Goal: Task Accomplishment & Management: Use online tool/utility

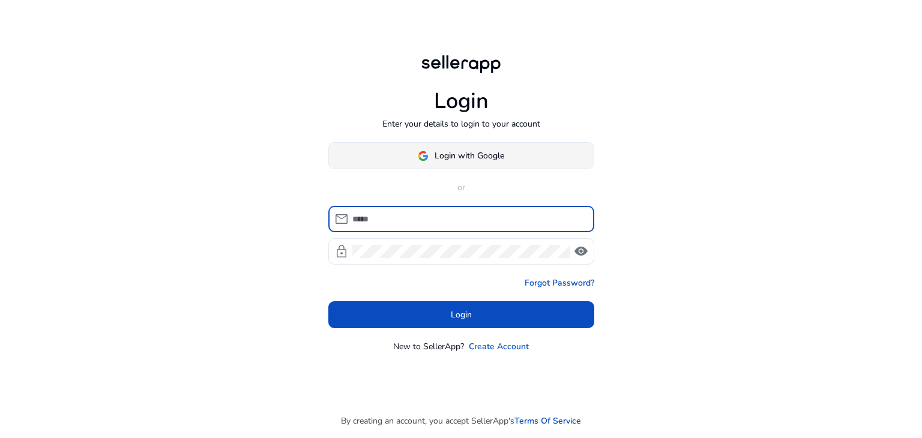
click at [443, 154] on span "Login with Google" at bounding box center [470, 156] width 70 height 13
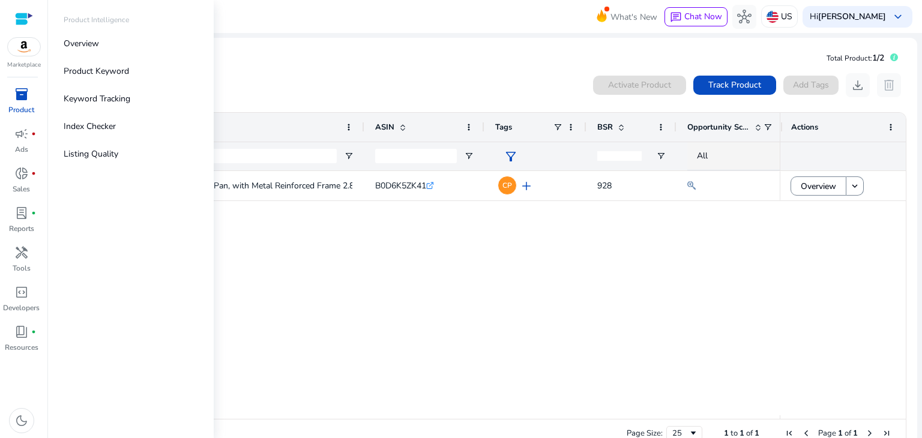
click at [17, 104] on link "inventory_2 Product" at bounding box center [21, 105] width 43 height 40
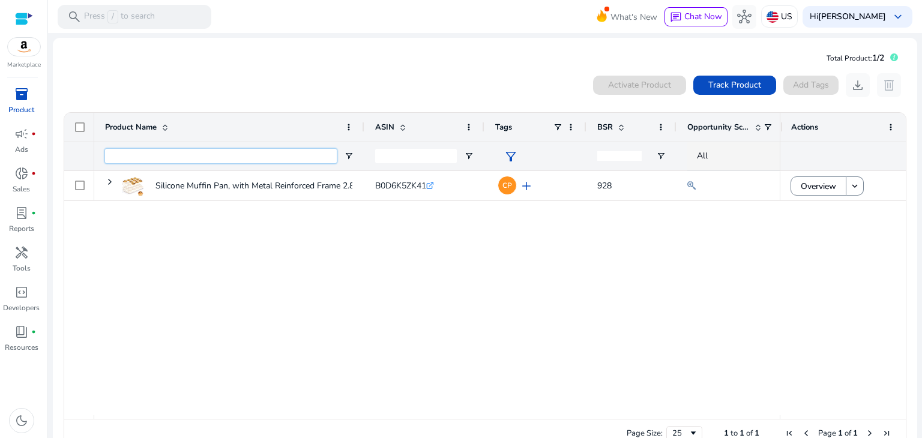
click at [301, 158] on input "Product Name Filter Input" at bounding box center [221, 156] width 232 height 14
click at [725, 82] on span "Track Product" at bounding box center [734, 85] width 53 height 13
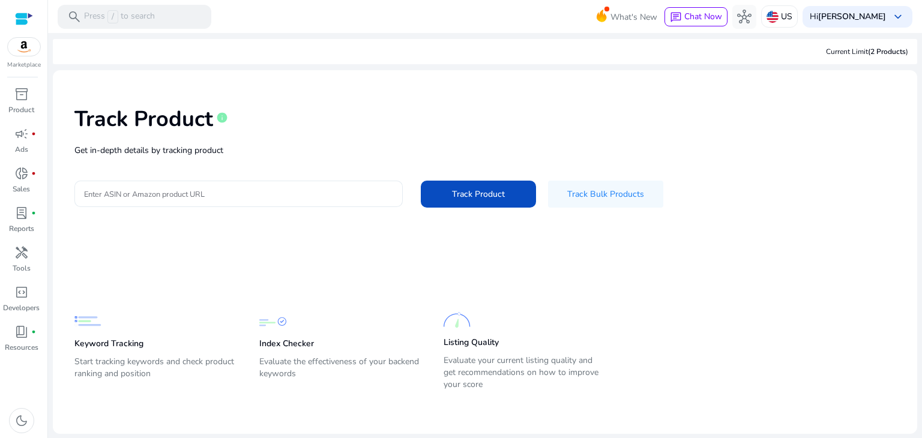
click at [144, 185] on div at bounding box center [238, 194] width 309 height 26
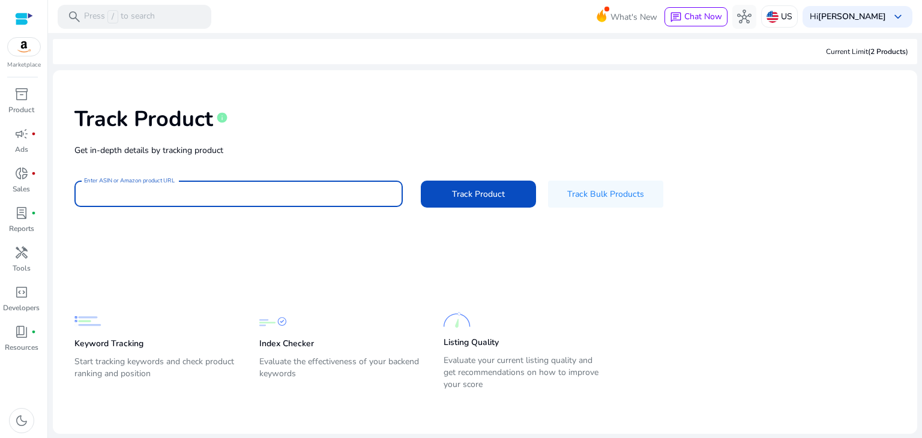
paste input "**********"
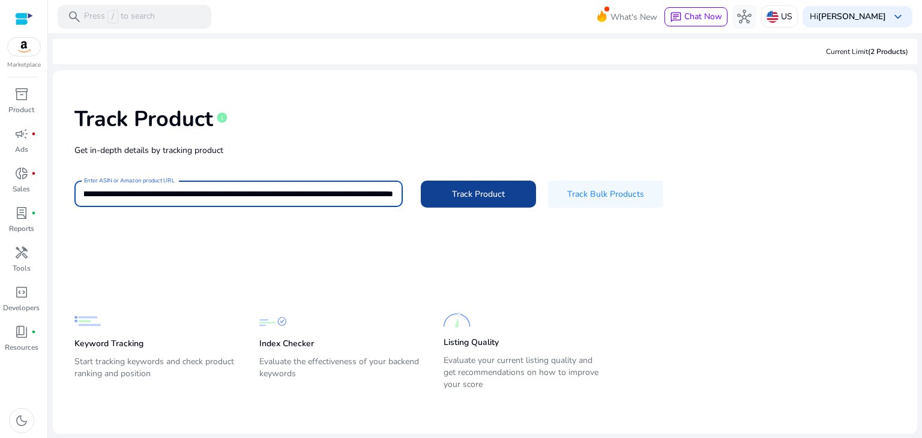
type input "**********"
click at [478, 193] on span "Track Product" at bounding box center [478, 194] width 53 height 13
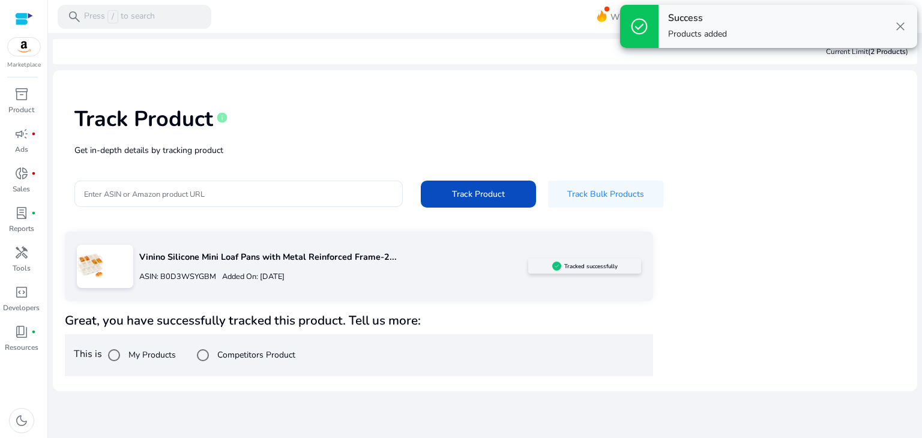
click at [230, 254] on p "Vinino Silicone Mini Loaf Pans with Metal Reinforced Frame-2..." at bounding box center [333, 257] width 389 height 13
click at [747, 294] on div "Vinino Silicone Mini Loaf Pans with Metal Reinforced Frame-2... ASIN: B0D3WSYGB…" at bounding box center [485, 304] width 841 height 145
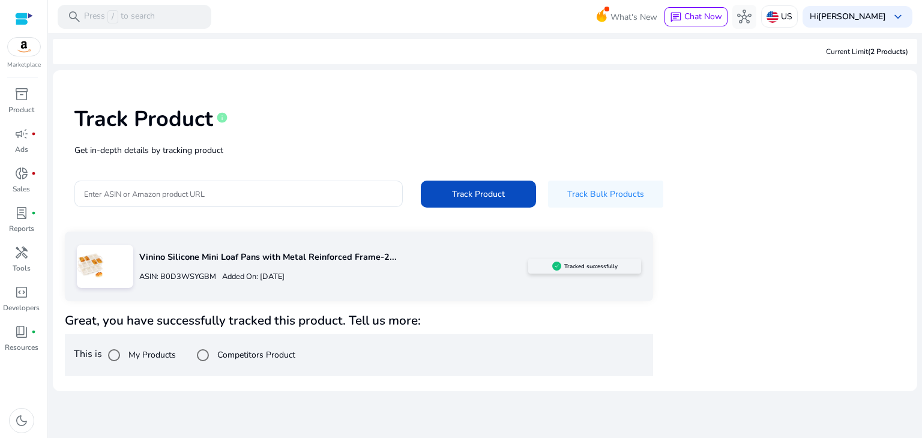
click at [98, 261] on img at bounding box center [90, 264] width 27 height 27
drag, startPoint x: 171, startPoint y: 263, endPoint x: 177, endPoint y: 279, distance: 17.3
click at [172, 264] on div "Vinino Silicone Mini Loaf Pans with Metal Reinforced Frame-2... ASIN: B0D3WSYGB…" at bounding box center [330, 267] width 395 height 46
click at [178, 283] on div "ASIN: B0D3WSYGBM Added On: [DATE]" at bounding box center [333, 276] width 389 height 19
click at [239, 347] on div "Competitors Product" at bounding box center [243, 355] width 104 height 24
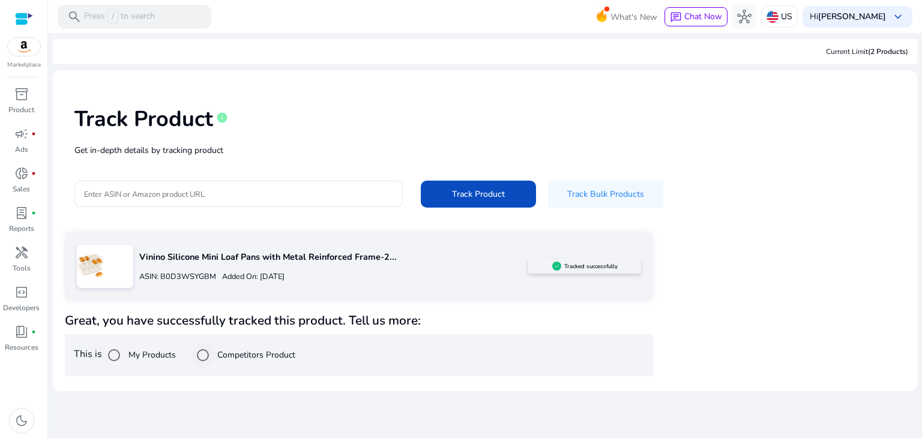
click at [237, 361] on label "Competitors Product" at bounding box center [255, 355] width 80 height 13
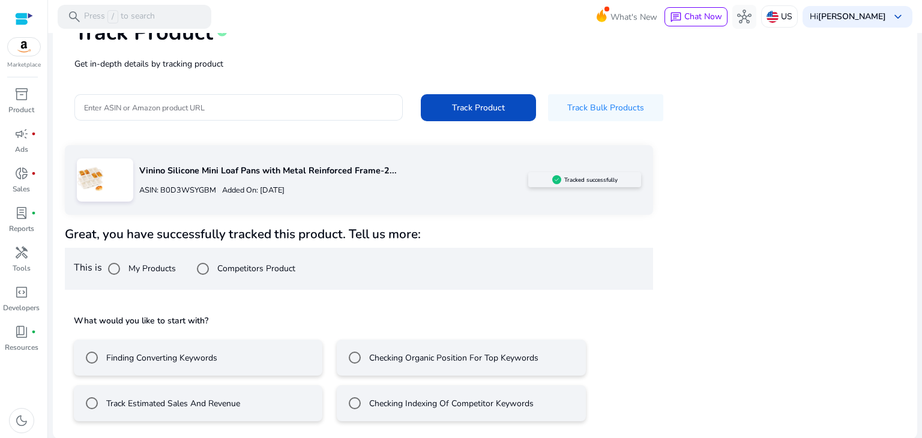
click at [188, 408] on label "Track Estimated Sales And Revenue" at bounding box center [172, 403] width 136 height 13
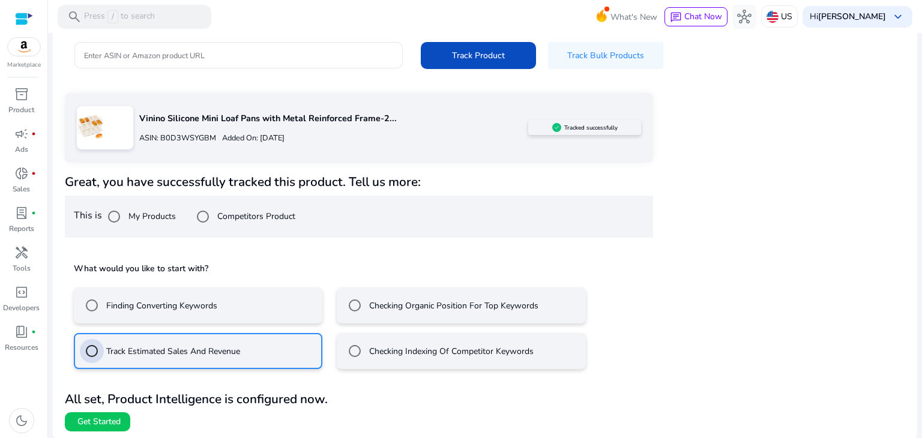
scroll to position [140, 0]
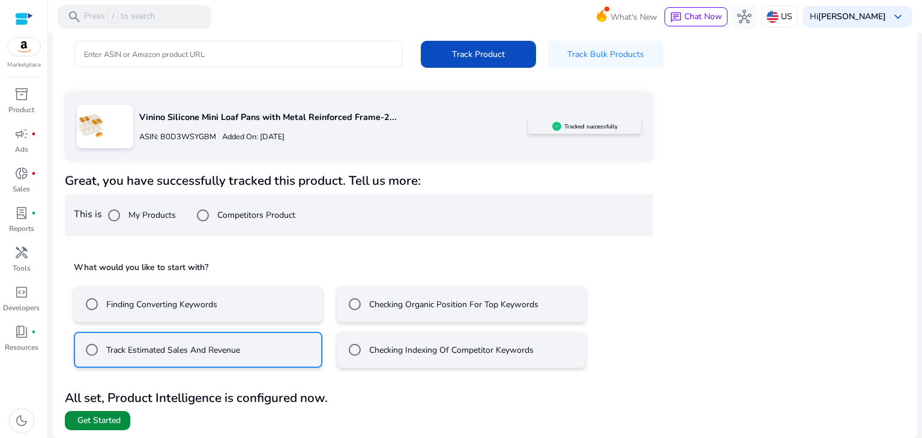
click at [109, 420] on span "Get Started" at bounding box center [98, 421] width 43 height 12
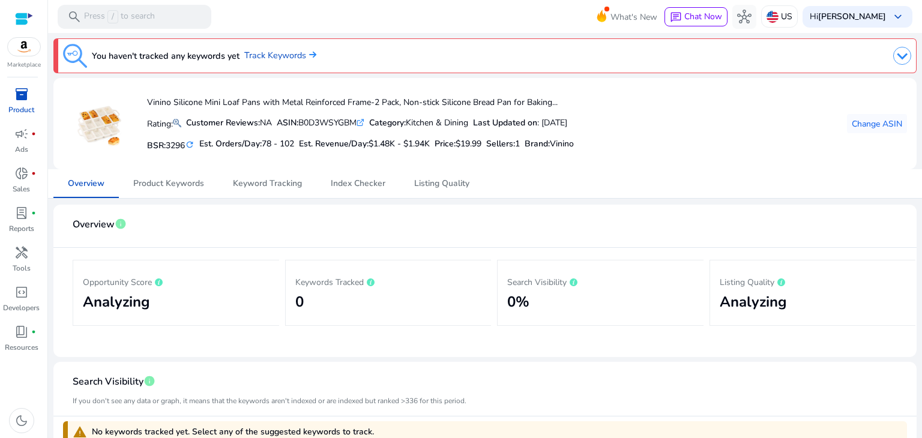
click at [699, 125] on div "Vinino Silicone Mini Loaf Pans with Metal Reinforced Frame-2 Pack, Non-stick Si…" at bounding box center [485, 124] width 844 height 72
click at [112, 10] on span "/" at bounding box center [112, 16] width 11 height 13
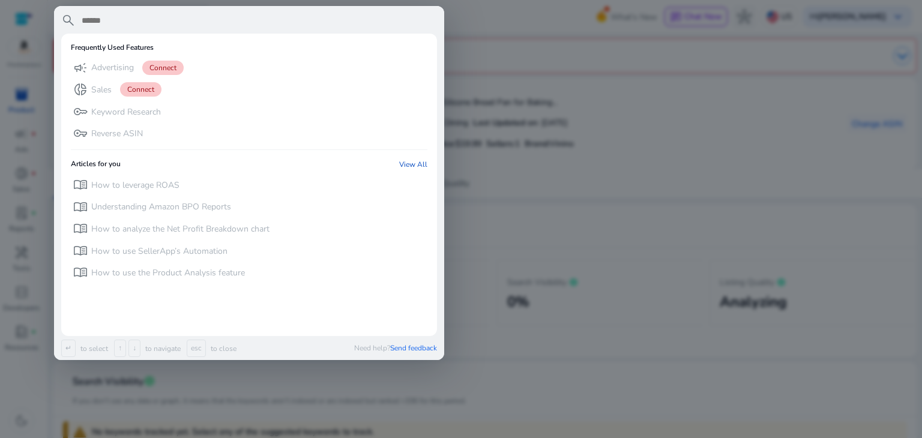
click at [569, 43] on div at bounding box center [461, 219] width 922 height 438
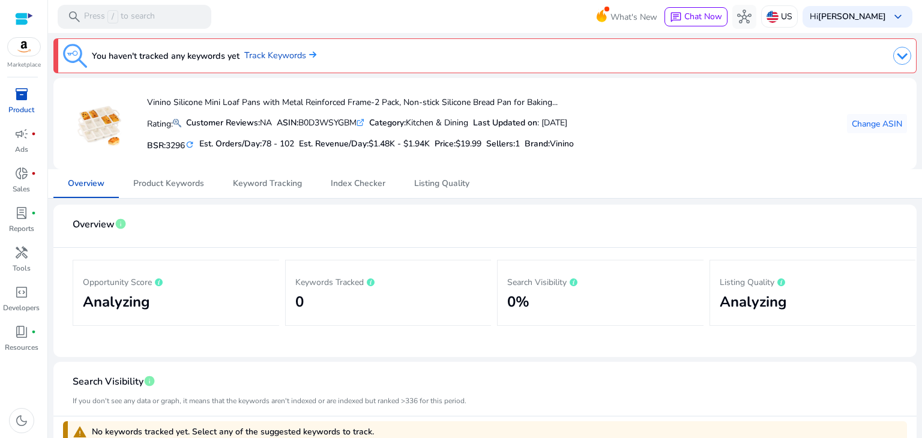
click at [26, 110] on p "Product" at bounding box center [21, 109] width 26 height 11
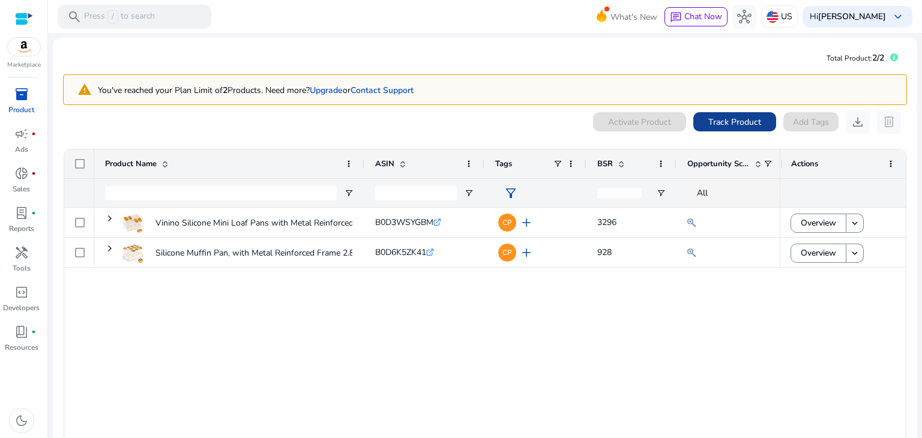
click at [742, 121] on span "Track Product" at bounding box center [734, 122] width 53 height 13
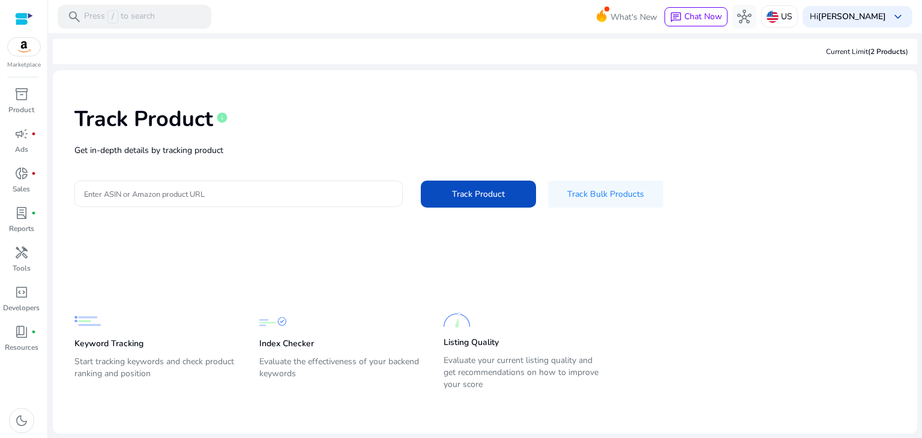
click at [157, 189] on div at bounding box center [238, 194] width 309 height 26
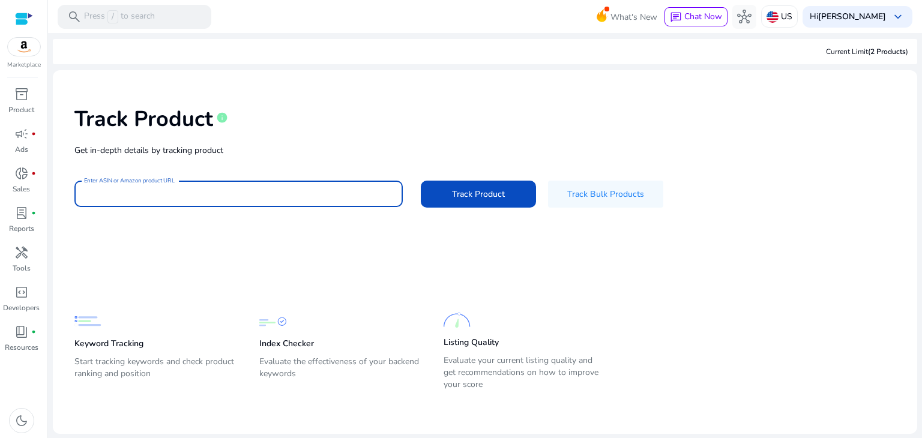
click at [159, 197] on input "Enter ASIN or Amazon product URL" at bounding box center [238, 193] width 309 height 13
paste input "**********"
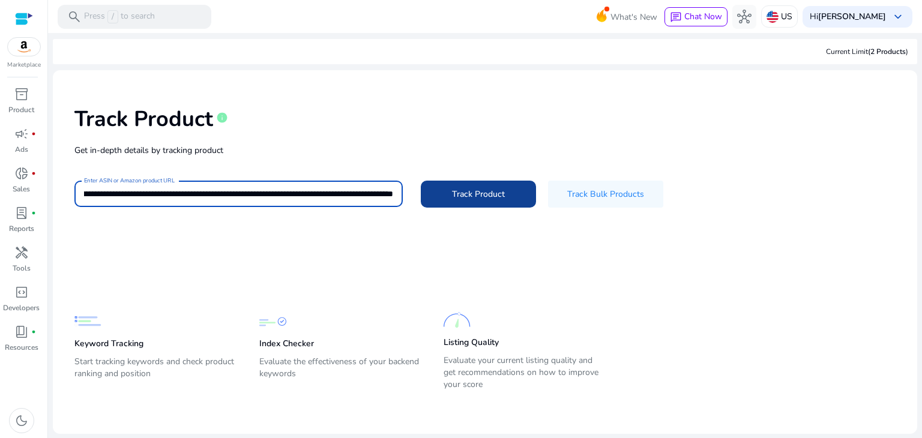
type input "**********"
click at [490, 193] on span "Track Product" at bounding box center [478, 194] width 53 height 13
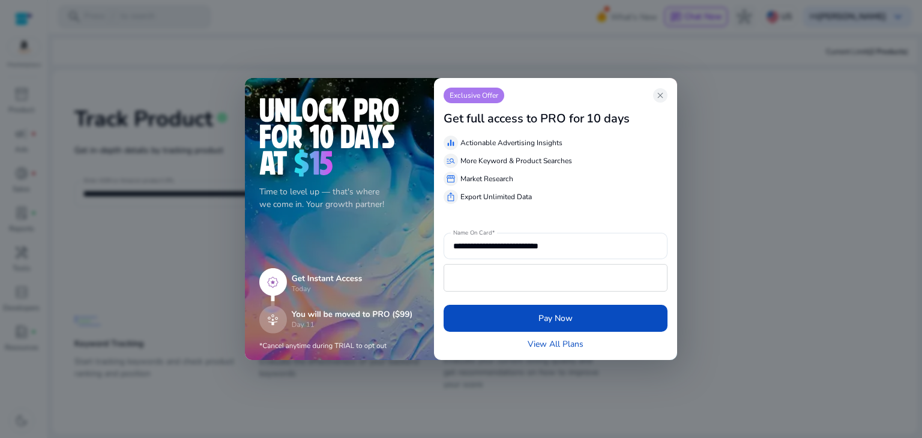
scroll to position [0, 0]
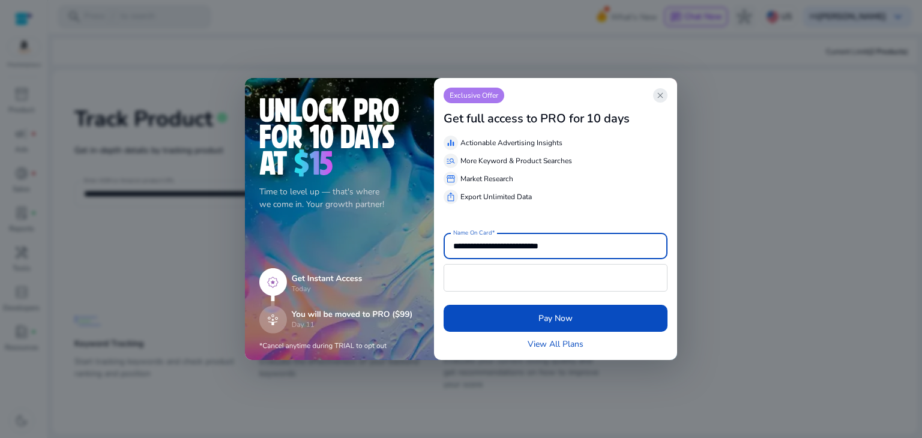
click at [666, 92] on app-icon "close" at bounding box center [660, 95] width 14 height 14
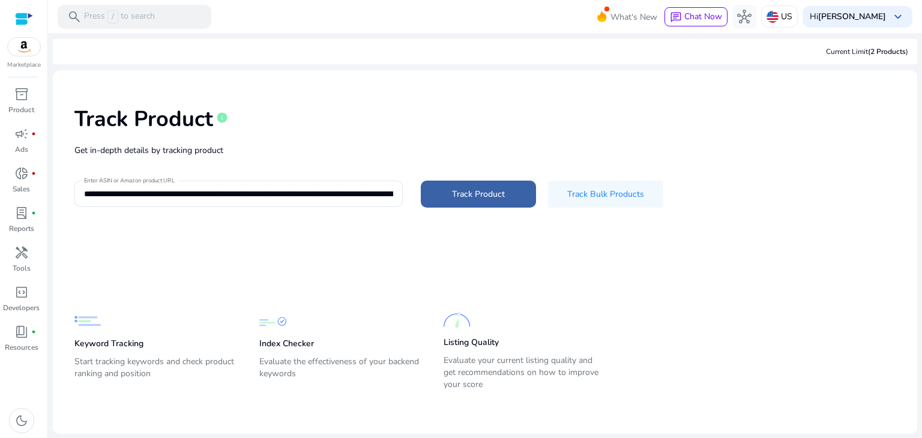
click at [465, 201] on span at bounding box center [478, 194] width 115 height 29
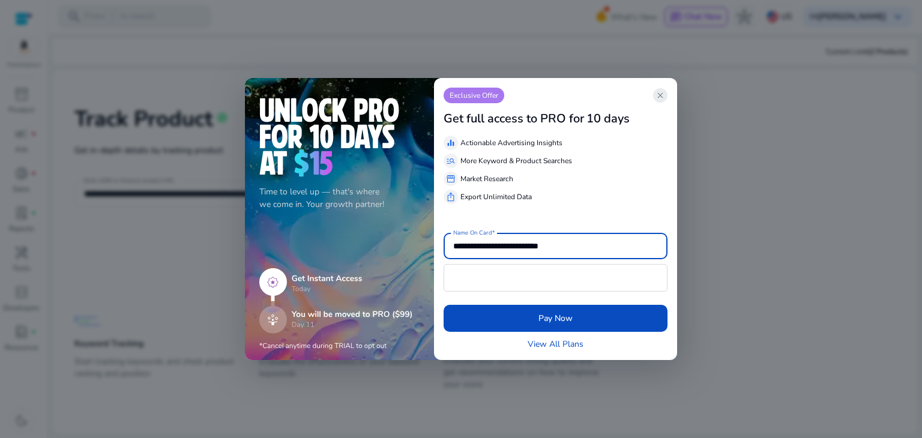
click at [658, 100] on span "close" at bounding box center [661, 96] width 10 height 10
